Goal: Task Accomplishment & Management: Manage account settings

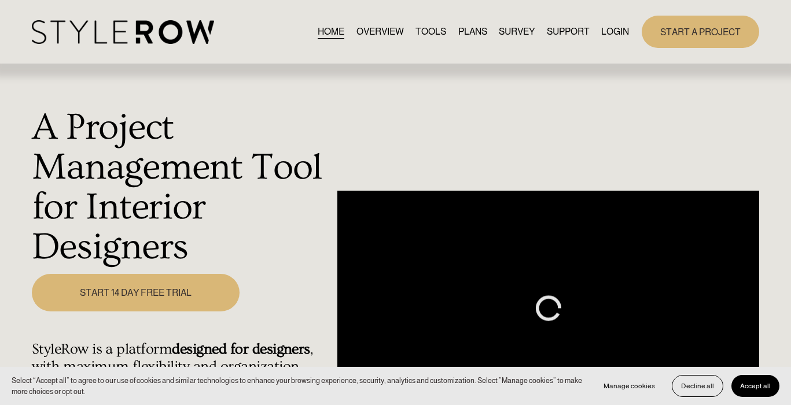
click at [617, 32] on link "LOGIN" at bounding box center [615, 32] width 28 height 16
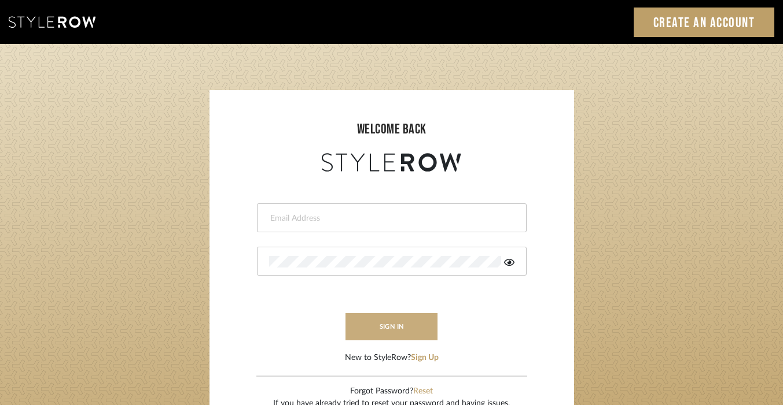
type input "[PERSON_NAME][EMAIL_ADDRESS][DOMAIN_NAME]"
click at [403, 322] on button "sign in" at bounding box center [391, 326] width 93 height 27
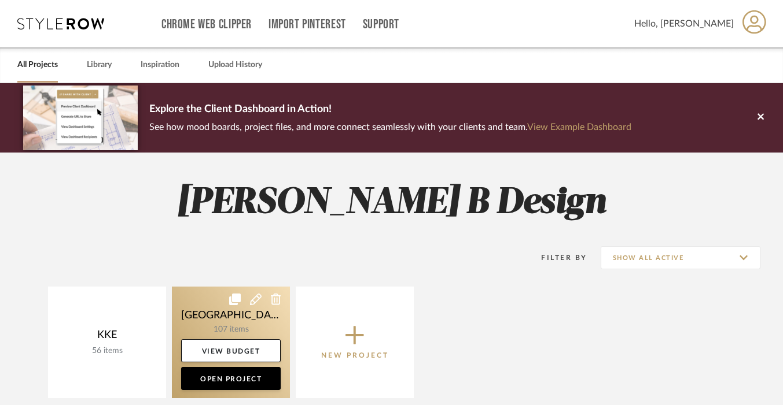
click at [238, 326] on link at bounding box center [231, 343] width 118 height 112
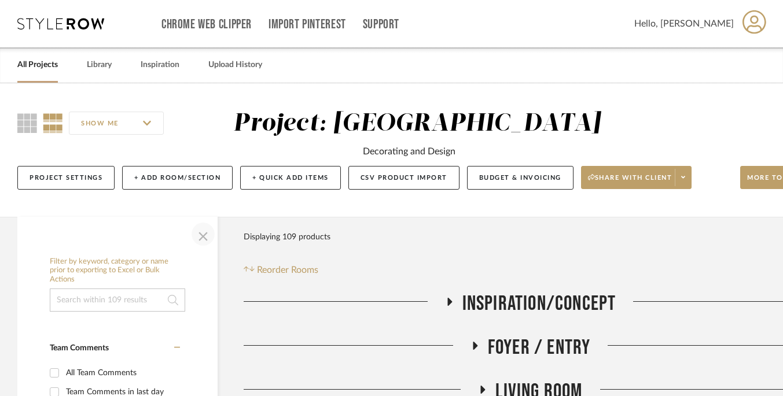
click at [205, 236] on span "button" at bounding box center [203, 234] width 28 height 28
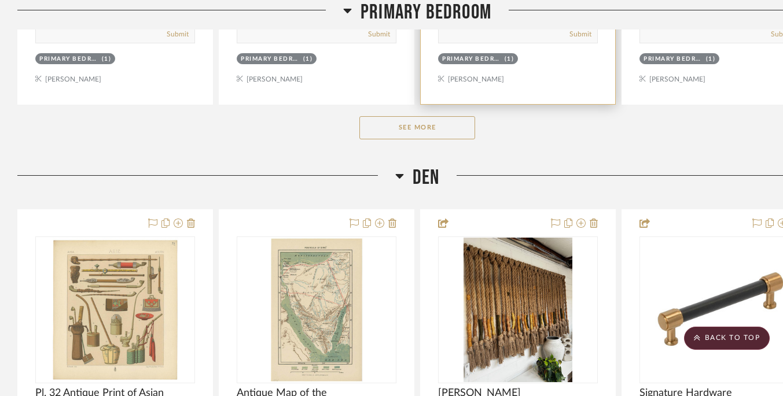
scroll to position [903, 0]
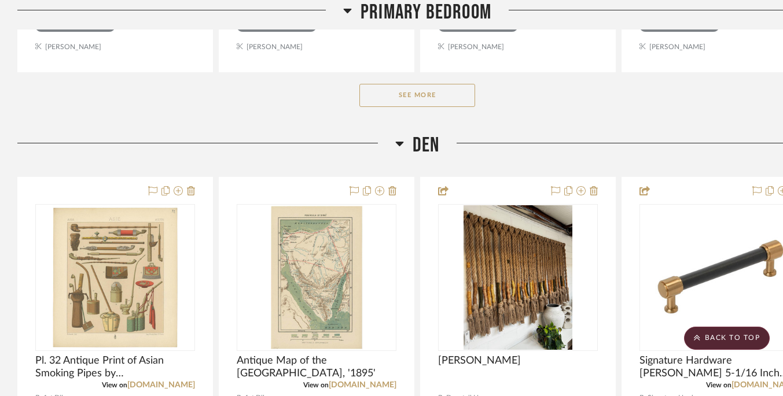
click at [430, 98] on button "See More" at bounding box center [417, 95] width 116 height 23
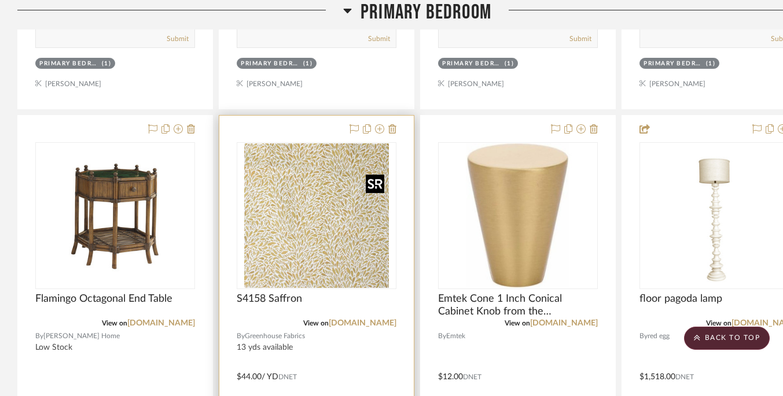
scroll to position [943, 0]
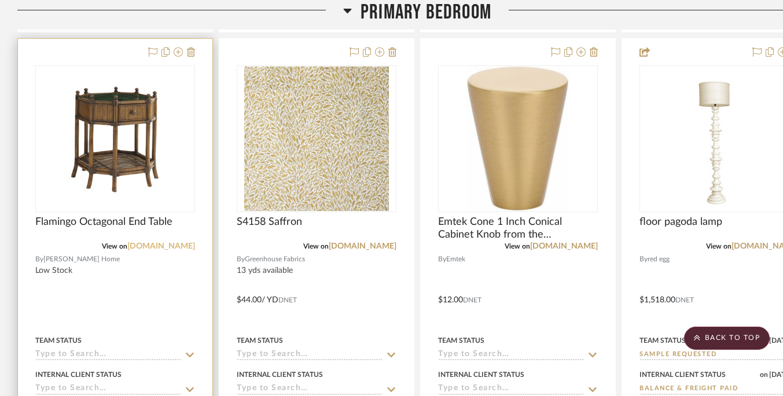
click at [177, 247] on link "lexington.com" at bounding box center [161, 246] width 68 height 8
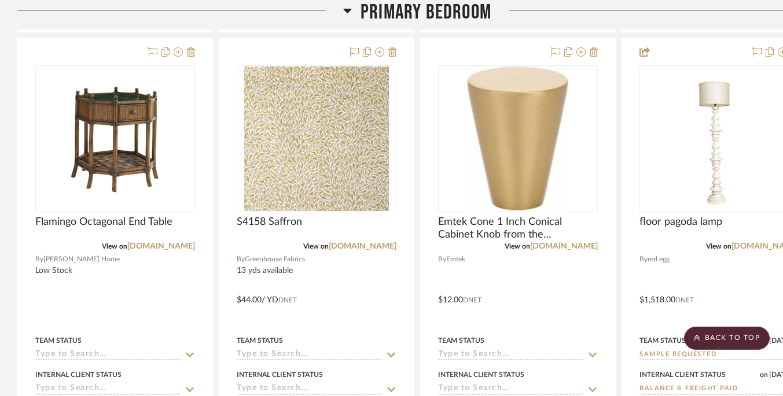
click at [346, 8] on icon at bounding box center [347, 10] width 9 height 14
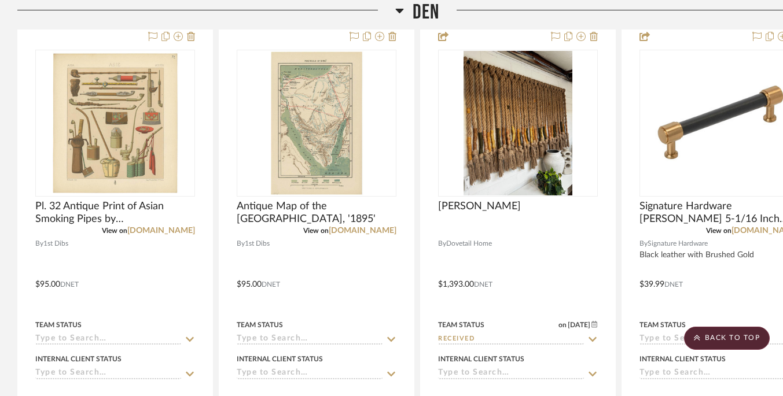
scroll to position [264, 0]
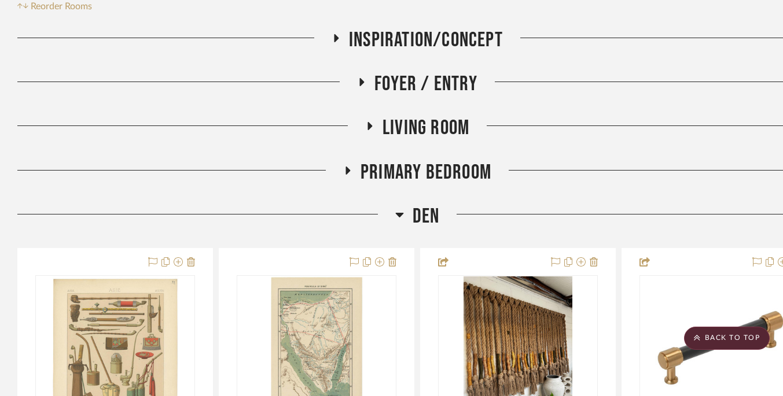
click at [368, 125] on icon at bounding box center [369, 126] width 5 height 8
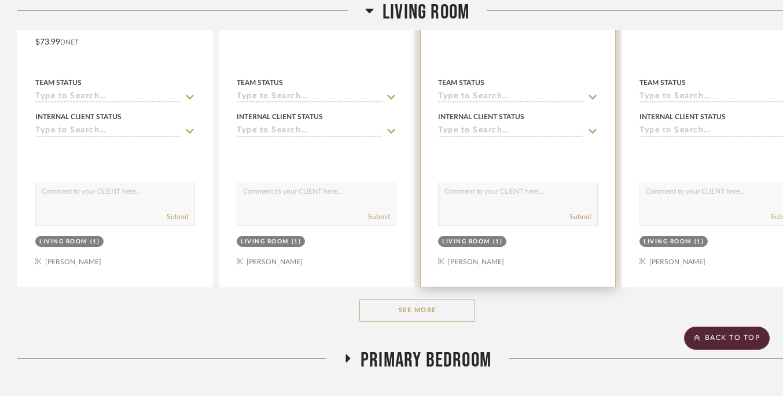
scroll to position [666, 0]
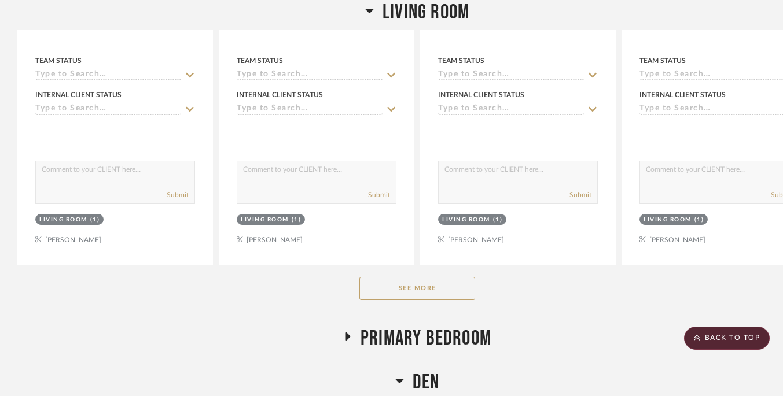
click at [419, 287] on button "See More" at bounding box center [417, 288] width 116 height 23
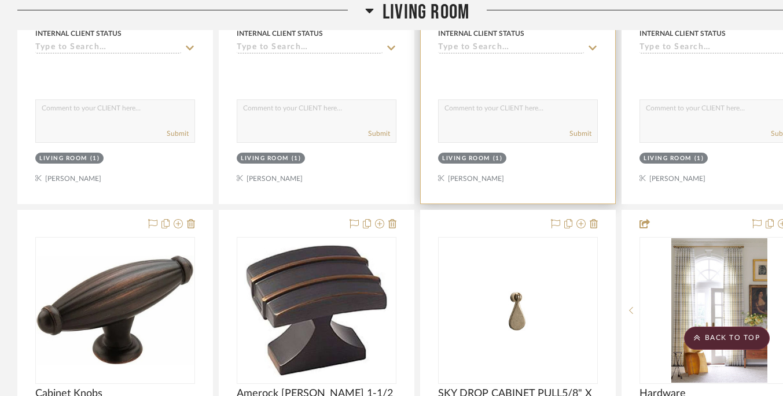
scroll to position [803, 0]
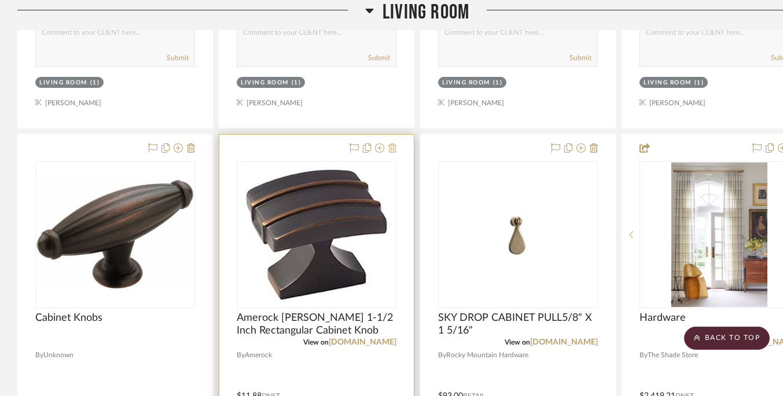
click at [394, 152] on icon at bounding box center [392, 147] width 8 height 9
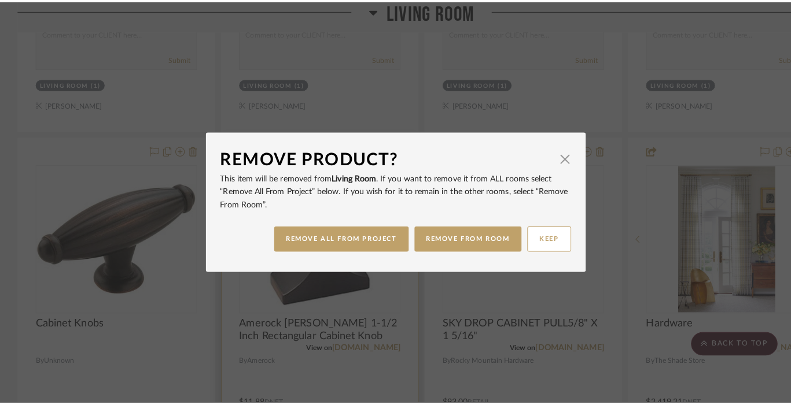
scroll to position [0, 0]
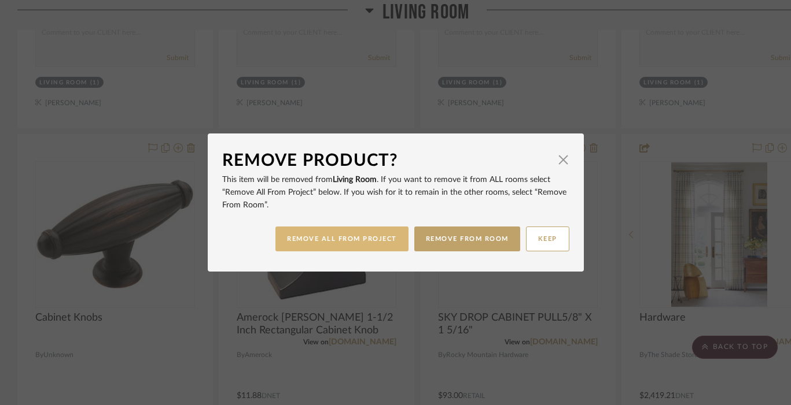
click at [350, 239] on button "REMOVE ALL FROM PROJECT" at bounding box center [341, 239] width 133 height 25
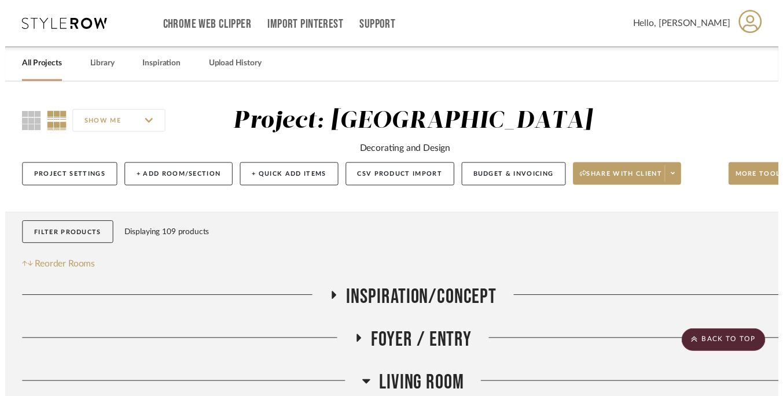
scroll to position [803, 0]
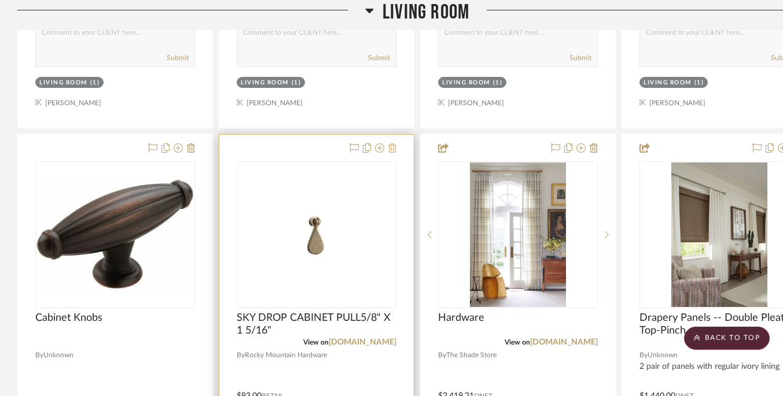
click at [395, 151] on icon at bounding box center [392, 147] width 8 height 9
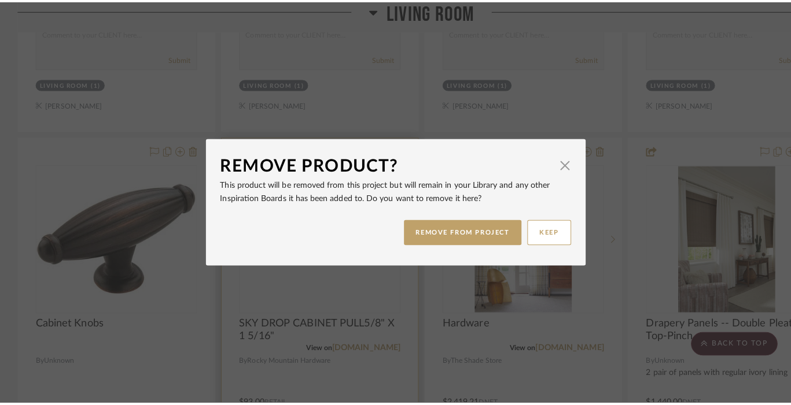
scroll to position [0, 0]
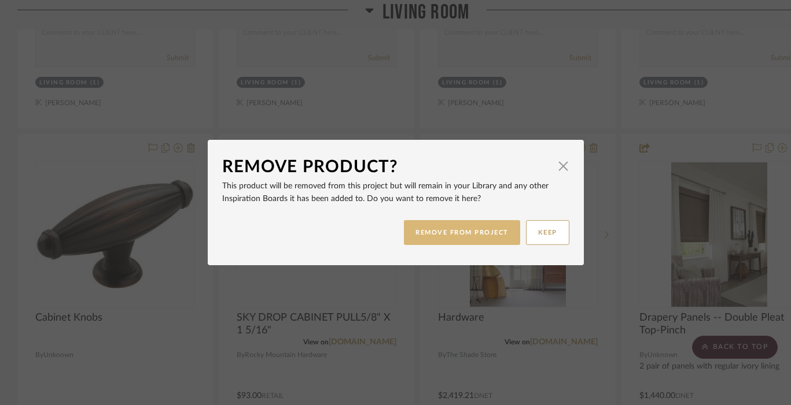
click at [472, 228] on button "REMOVE FROM PROJECT" at bounding box center [462, 232] width 116 height 25
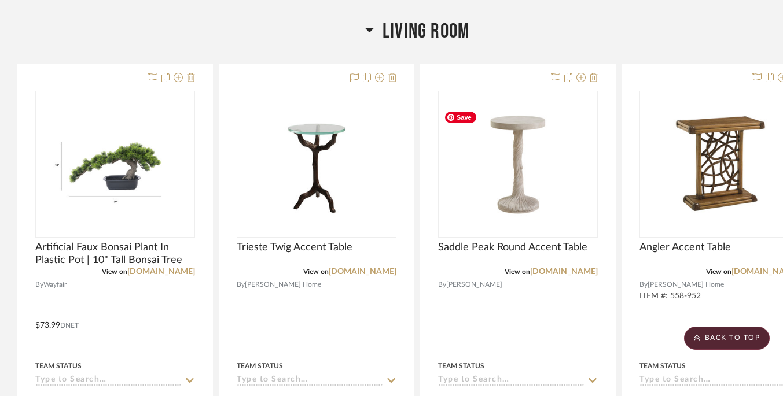
scroll to position [364, 0]
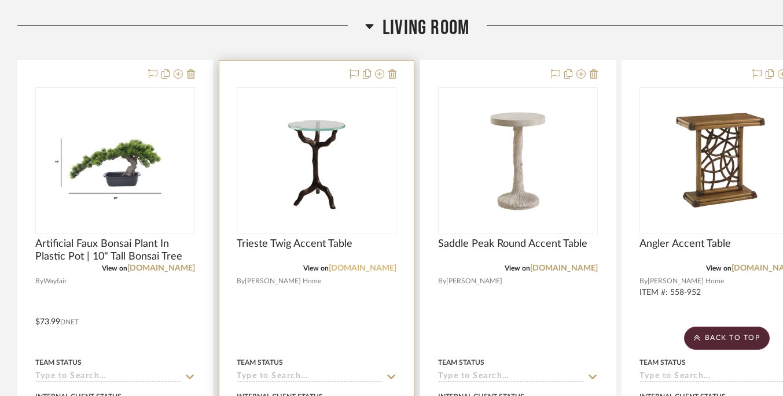
click at [375, 271] on link "lexington.com" at bounding box center [363, 268] width 68 height 8
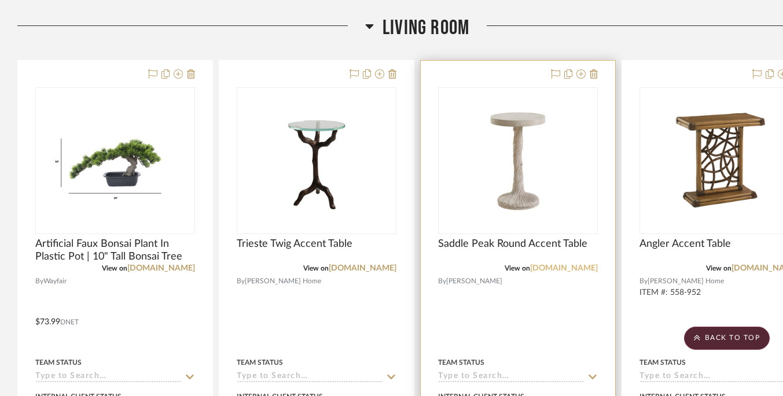
click at [570, 271] on link "lexington.com" at bounding box center [564, 268] width 68 height 8
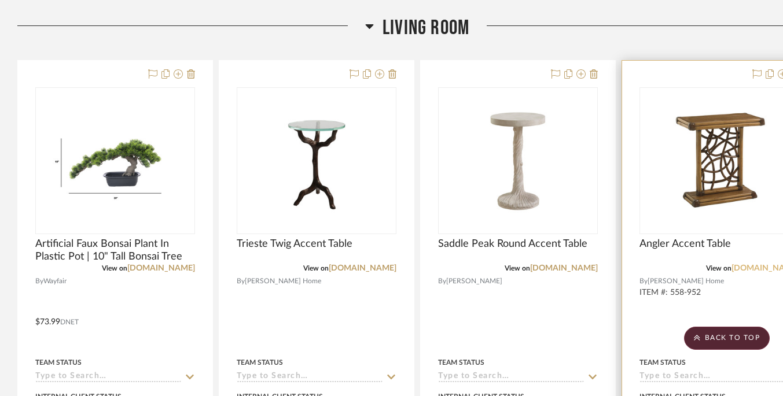
click at [762, 272] on link "lexington.com" at bounding box center [765, 268] width 68 height 8
